Goal: Task Accomplishment & Management: Manage account settings

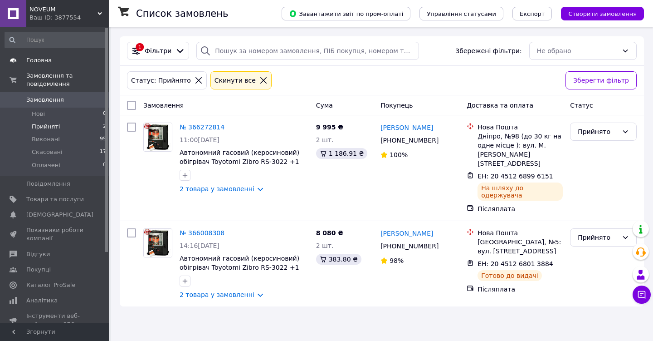
click at [45, 64] on span "Головна" at bounding box center [38, 60] width 25 height 8
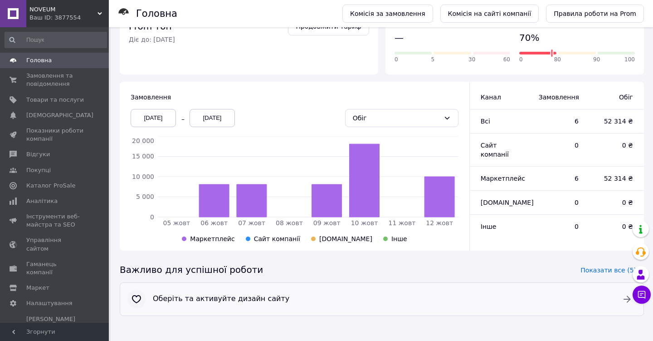
scroll to position [183, 0]
click at [422, 299] on span "Оберіть та активуйте дизайн сайту" at bounding box center [382, 299] width 458 height 10
click at [51, 98] on span "Товари та послуги" at bounding box center [55, 100] width 58 height 8
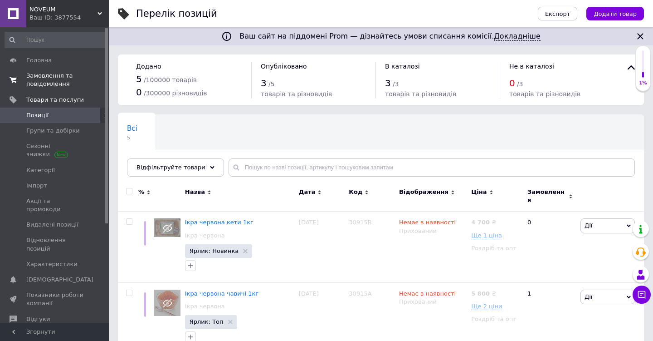
click at [59, 83] on span "Замовлення та повідомлення" at bounding box center [55, 80] width 58 height 16
